Goal: Transaction & Acquisition: Subscribe to service/newsletter

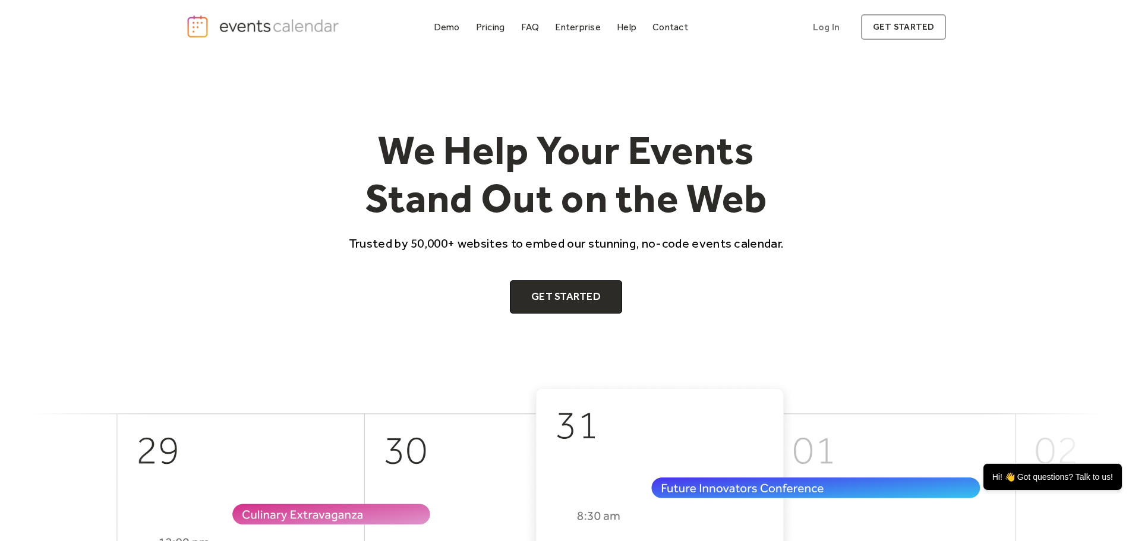
click at [494, 18] on div "Demo Pricing FAQ Enterprise Help Contact Log In Get Started Log In get started" at bounding box center [566, 27] width 761 height 26
click at [493, 25] on div "Pricing" at bounding box center [490, 27] width 29 height 7
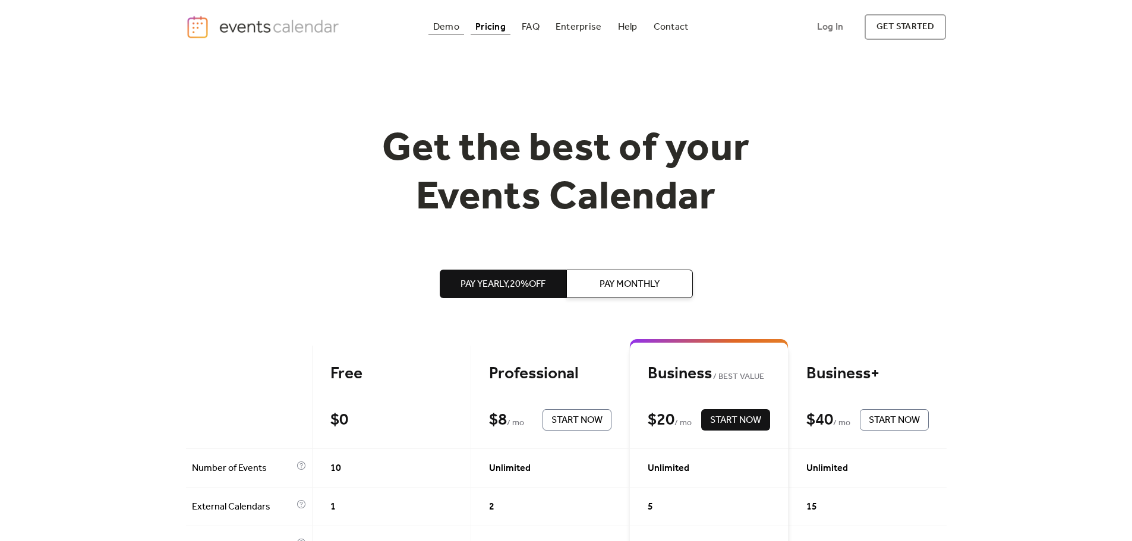
click at [448, 27] on div "Demo" at bounding box center [446, 27] width 26 height 7
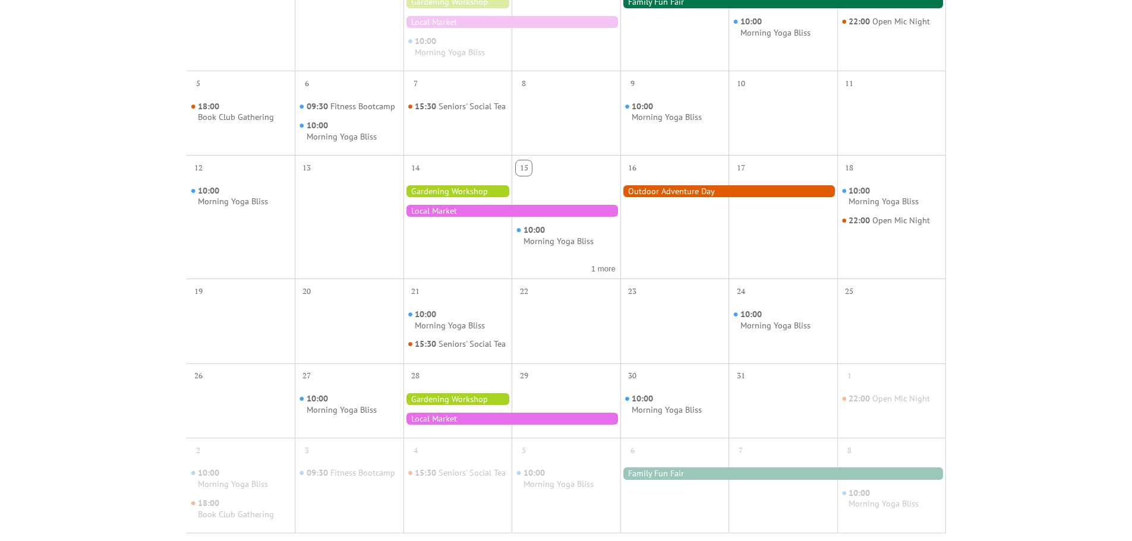
scroll to position [182, 0]
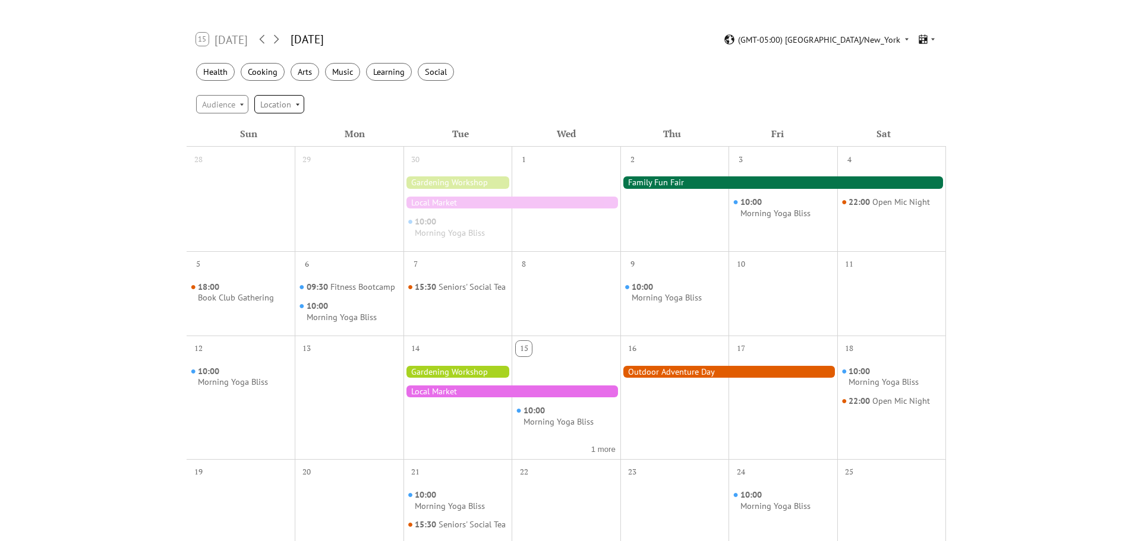
click at [273, 104] on div "Location" at bounding box center [279, 104] width 50 height 18
click at [279, 40] on icon at bounding box center [276, 39] width 14 height 14
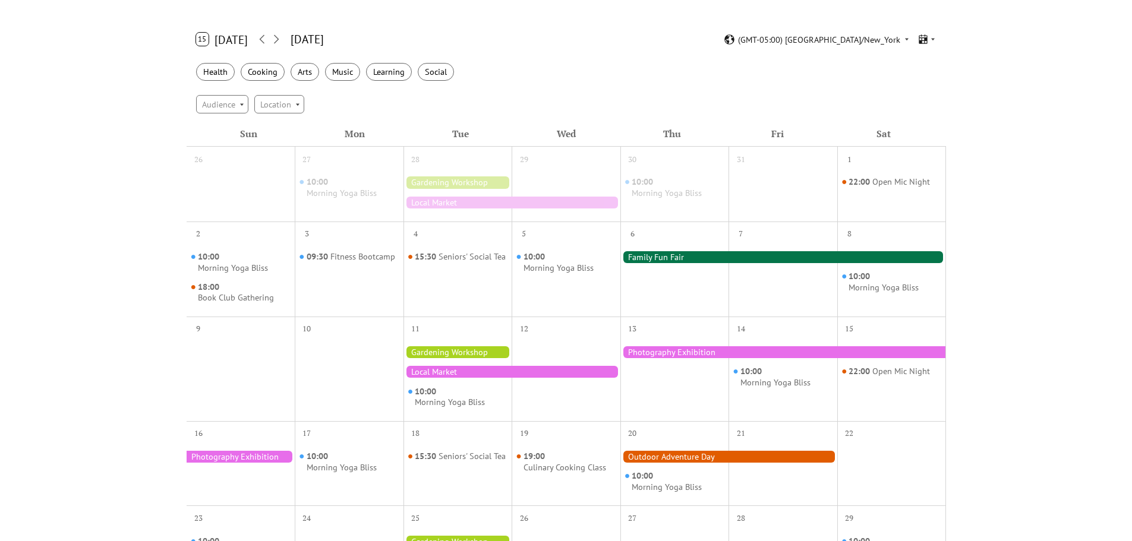
click at [661, 255] on div at bounding box center [783, 257] width 326 height 12
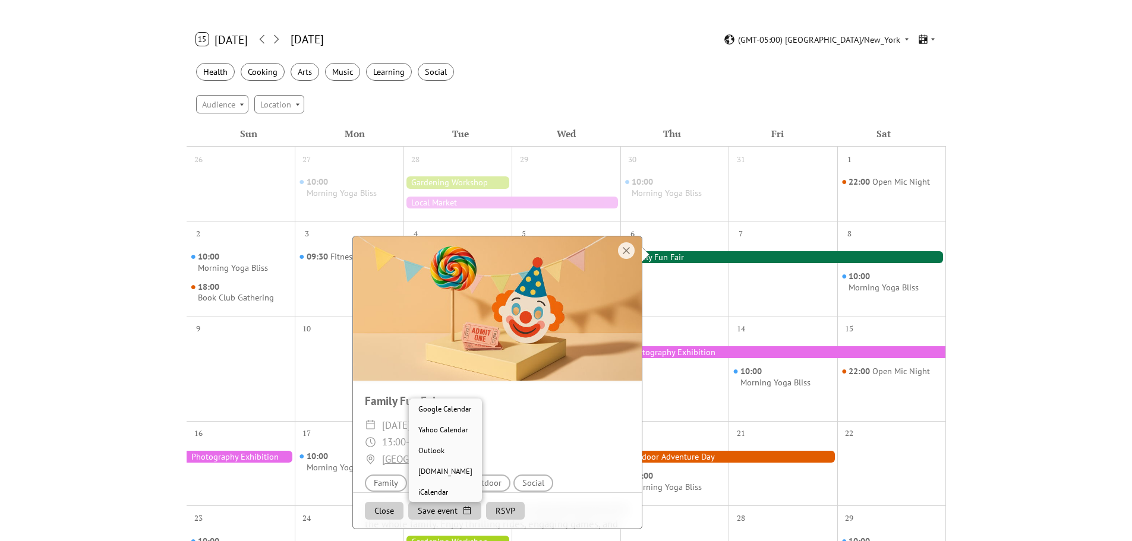
click at [442, 512] on button "Save event" at bounding box center [444, 511] width 73 height 18
click at [146, 330] on div "Events Calendar Demo Loading the Events Calendar..." at bounding box center [566, 338] width 1132 height 932
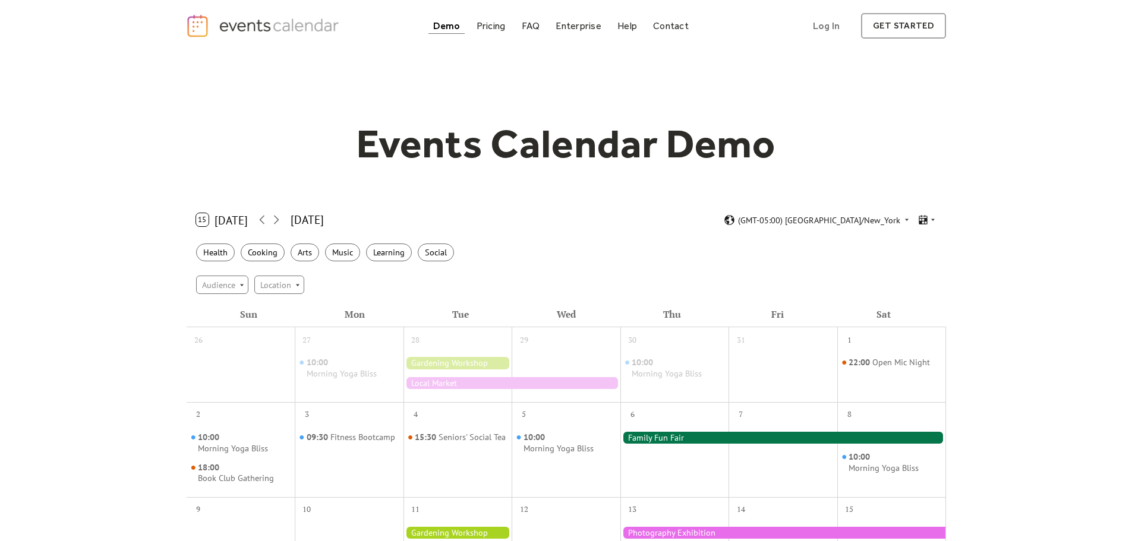
scroll to position [0, 0]
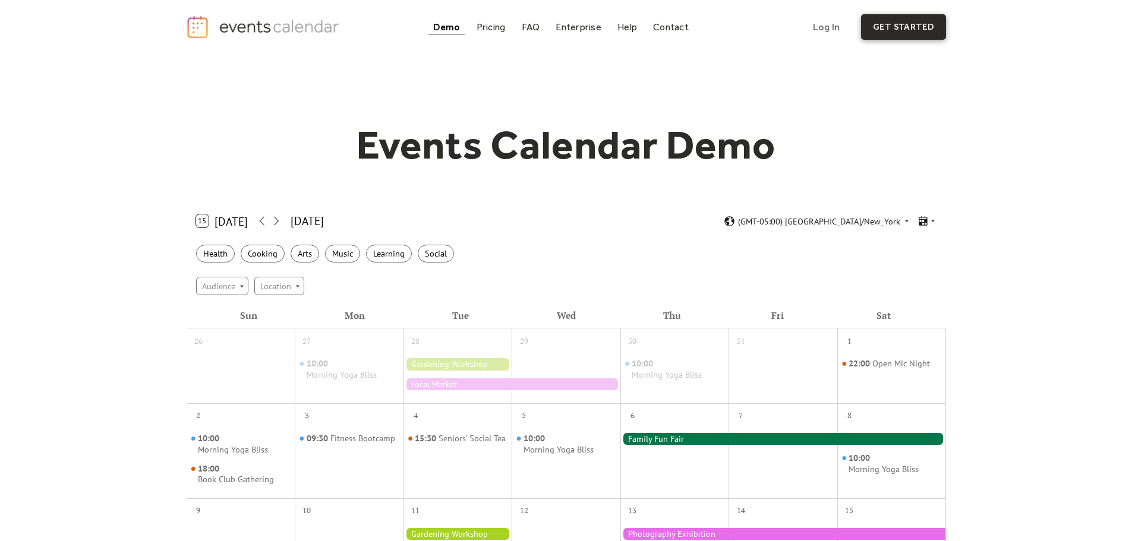
click at [911, 30] on link "get started" at bounding box center [903, 27] width 85 height 26
